Goal: Task Accomplishment & Management: Complete application form

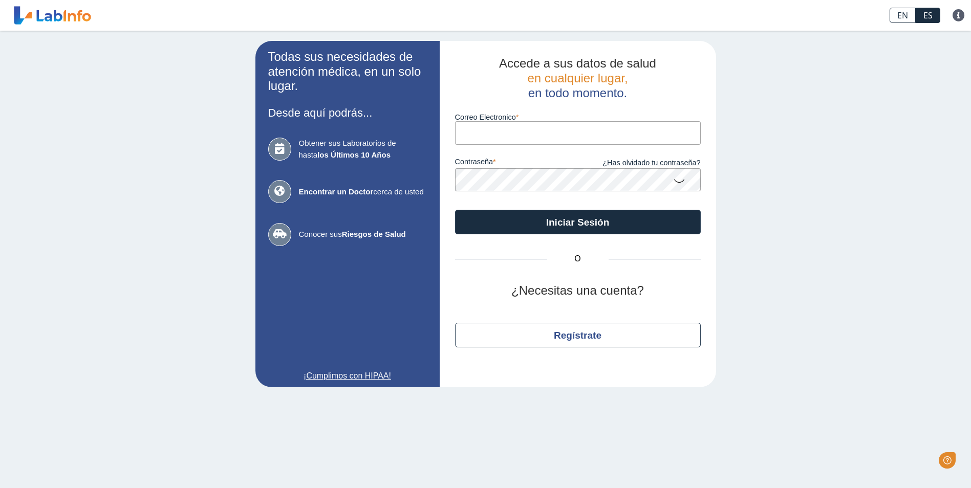
click at [537, 135] on input "Correo Electronico" at bounding box center [578, 132] width 246 height 23
type input "J"
click at [508, 131] on input "[DOMAIN_NAME]" at bounding box center [578, 132] width 246 height 23
type input "[EMAIL_ADDRESS][DOMAIN_NAME]"
click at [455, 210] on button "Iniciar Sesión" at bounding box center [578, 222] width 246 height 25
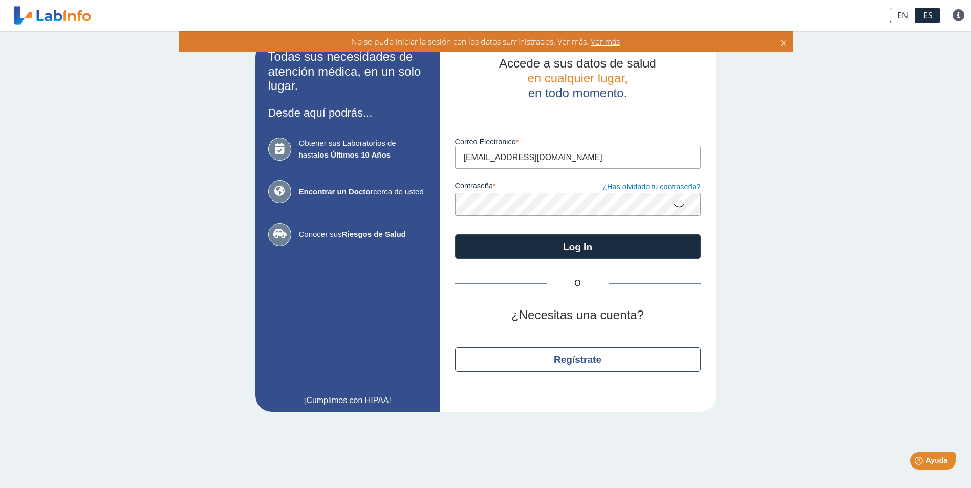
click at [629, 185] on link "¿Has olvidado tu contraseña?" at bounding box center [639, 187] width 123 height 11
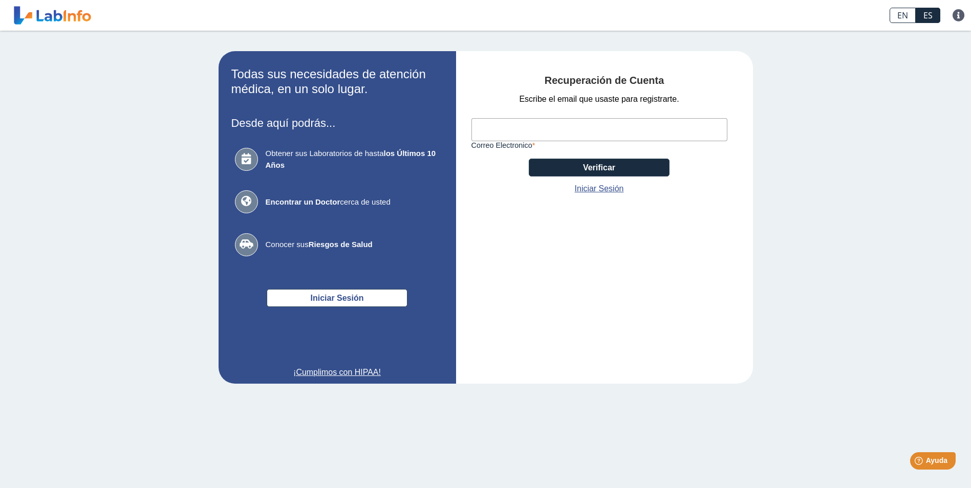
click at [519, 129] on input "Correo Electronico" at bounding box center [600, 129] width 256 height 23
type input "[EMAIL_ADDRESS][DOMAIN_NAME]"
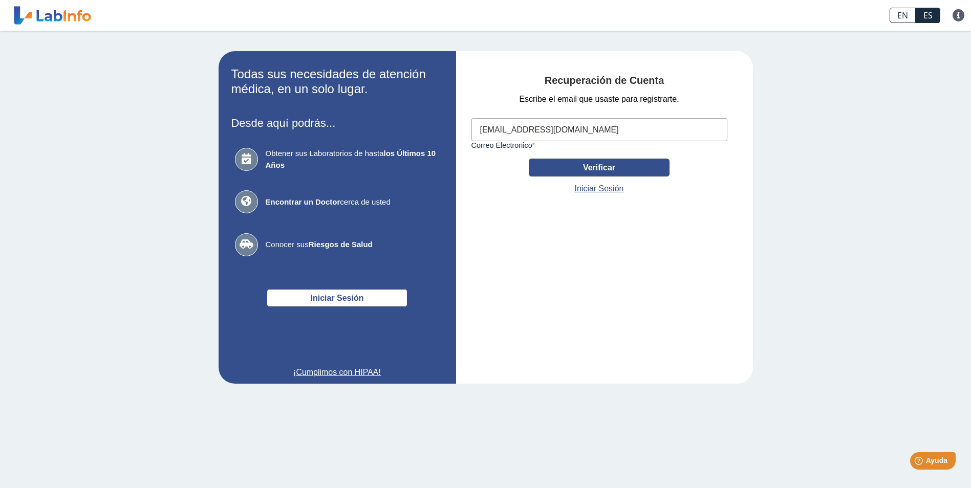
click at [591, 171] on button "Verificar" at bounding box center [599, 168] width 141 height 18
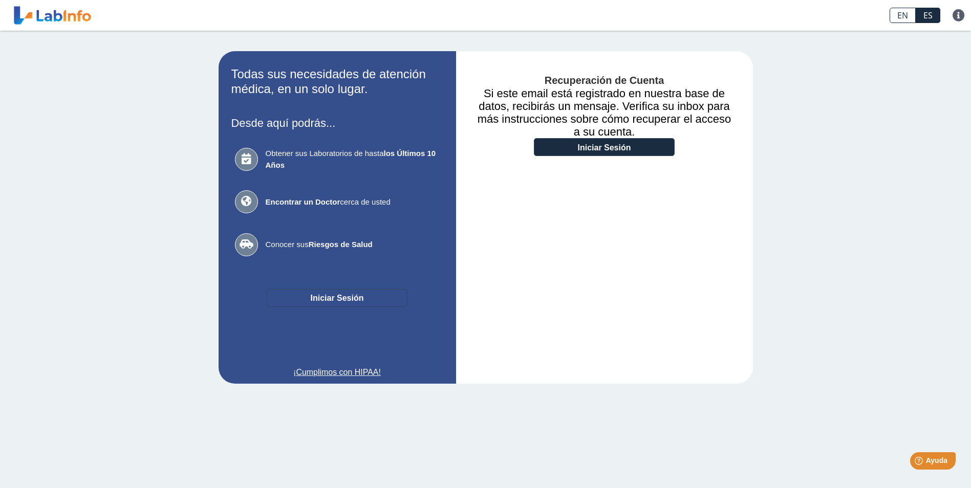
click at [313, 293] on button "Iniciar Sesión" at bounding box center [337, 298] width 141 height 18
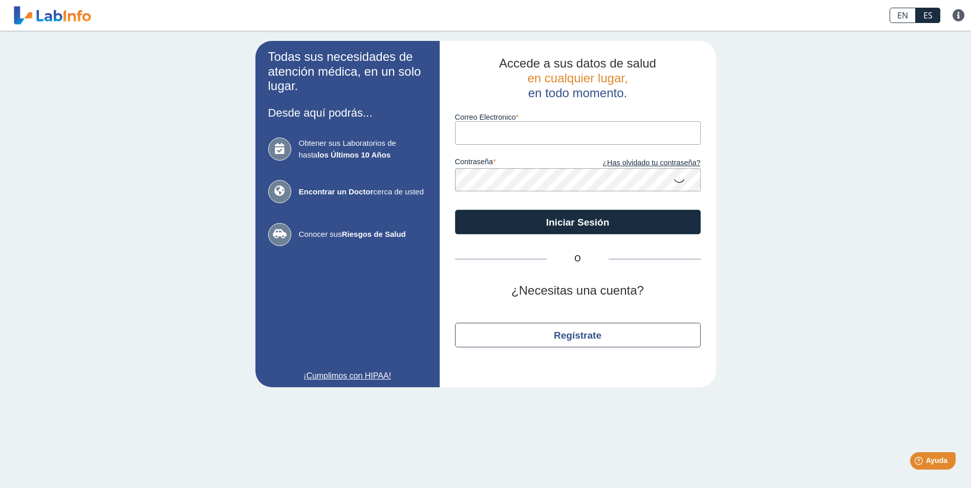
click at [510, 145] on form "Correo Electronico contraseña ¿Has olvidado tu contraseña? Iniciar Sesión" at bounding box center [578, 167] width 246 height 134
click at [496, 138] on input "Correo Electronico" at bounding box center [578, 132] width 246 height 23
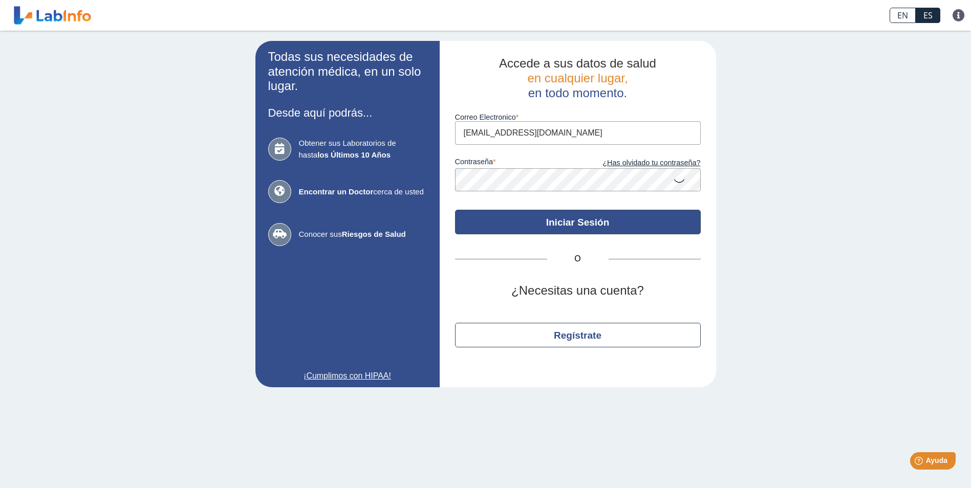
type input "[EMAIL_ADDRESS][DOMAIN_NAME]"
click at [573, 228] on button "Iniciar Sesión" at bounding box center [578, 222] width 246 height 25
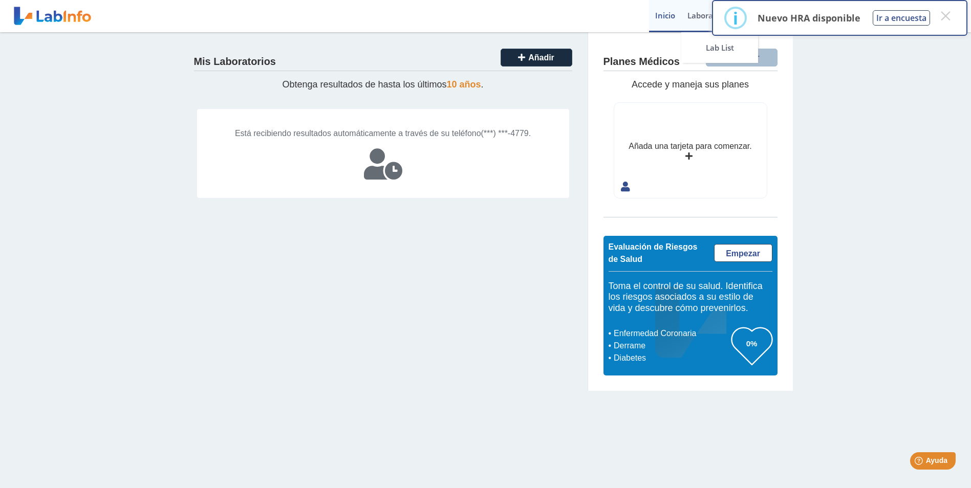
click at [707, 16] on link "Laboratorios" at bounding box center [710, 16] width 59 height 32
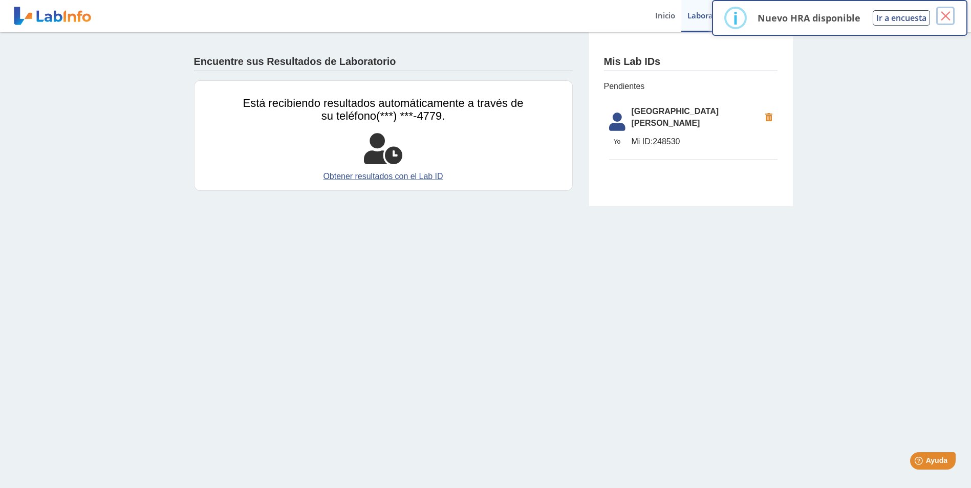
click at [952, 17] on button "×" at bounding box center [945, 16] width 18 height 18
click at [944, 16] on button "×" at bounding box center [945, 16] width 18 height 18
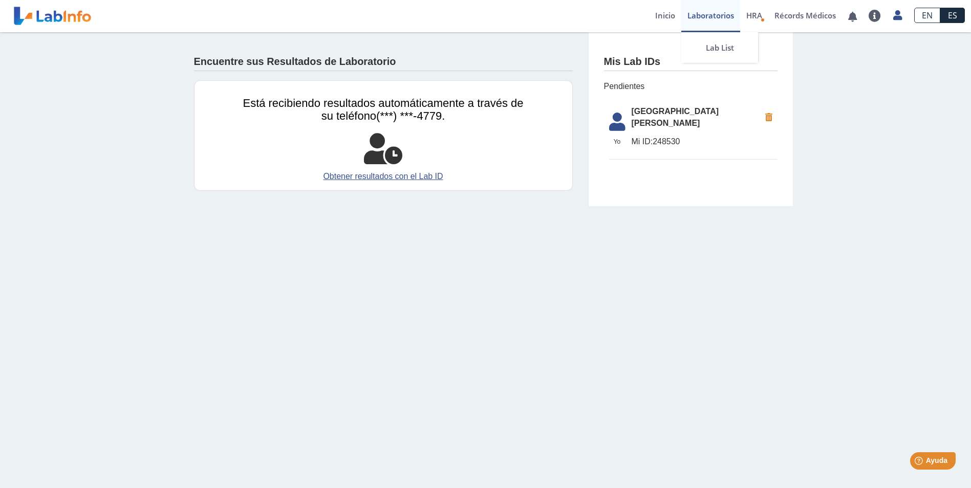
click at [714, 16] on link "Laboratorios" at bounding box center [710, 16] width 59 height 32
click at [616, 119] on icon at bounding box center [617, 125] width 29 height 25
click at [761, 19] on icon "Health Risk Assessment" at bounding box center [763, 20] width 4 height 4
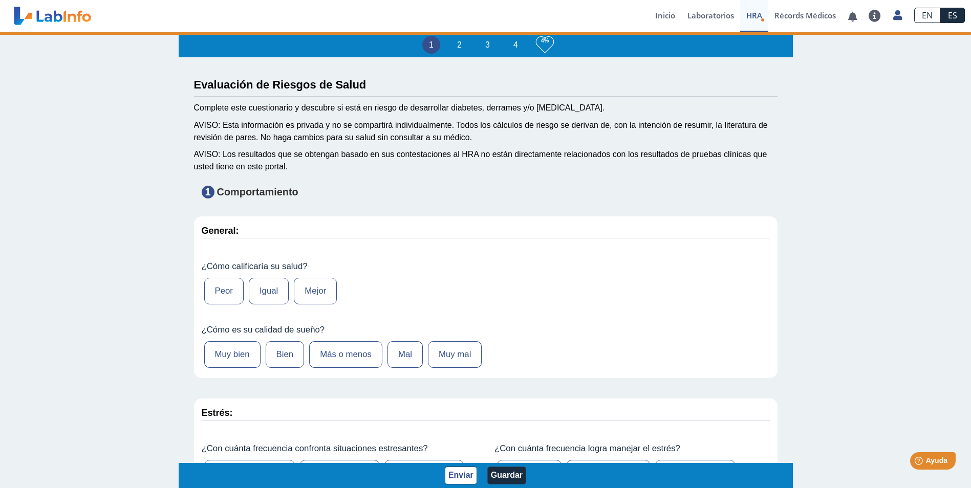
type input "[PERSON_NAME]"
type input "[DATE]"
select select
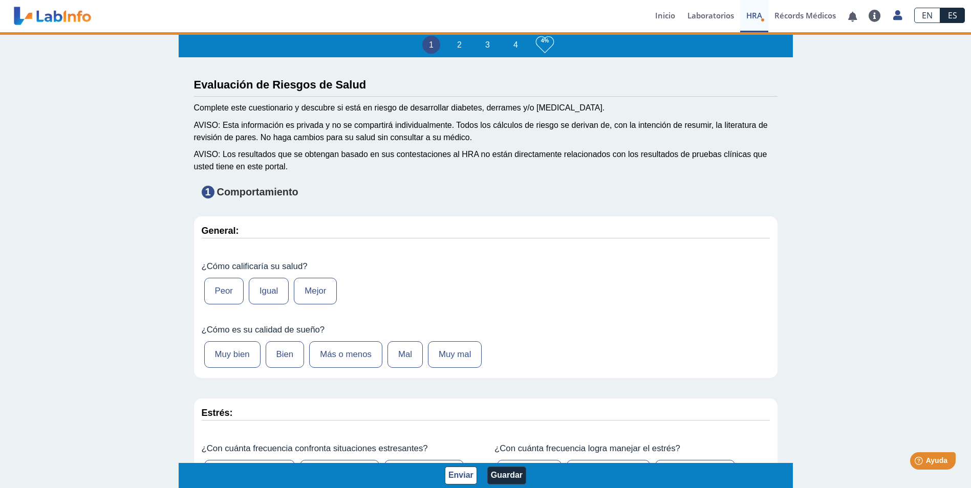
select select
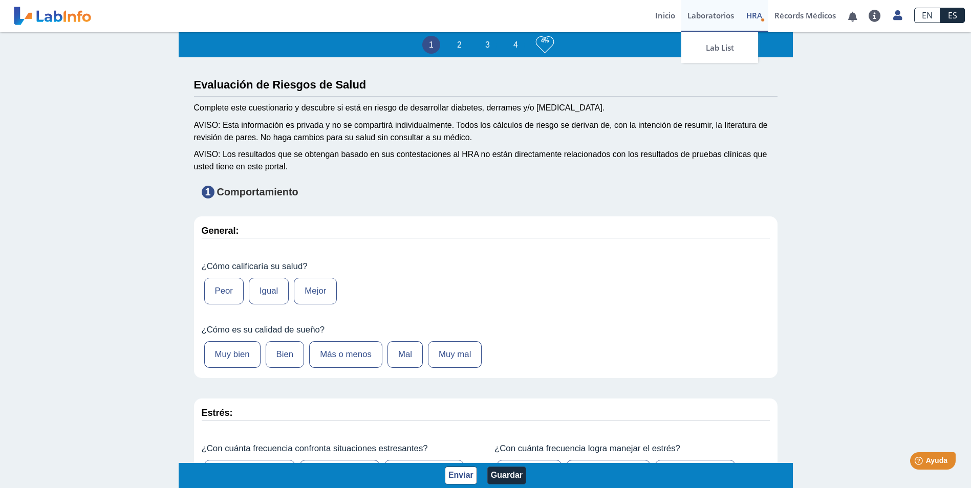
click at [717, 14] on link "Laboratorios" at bounding box center [710, 16] width 59 height 32
